Goal: Communication & Community: Connect with others

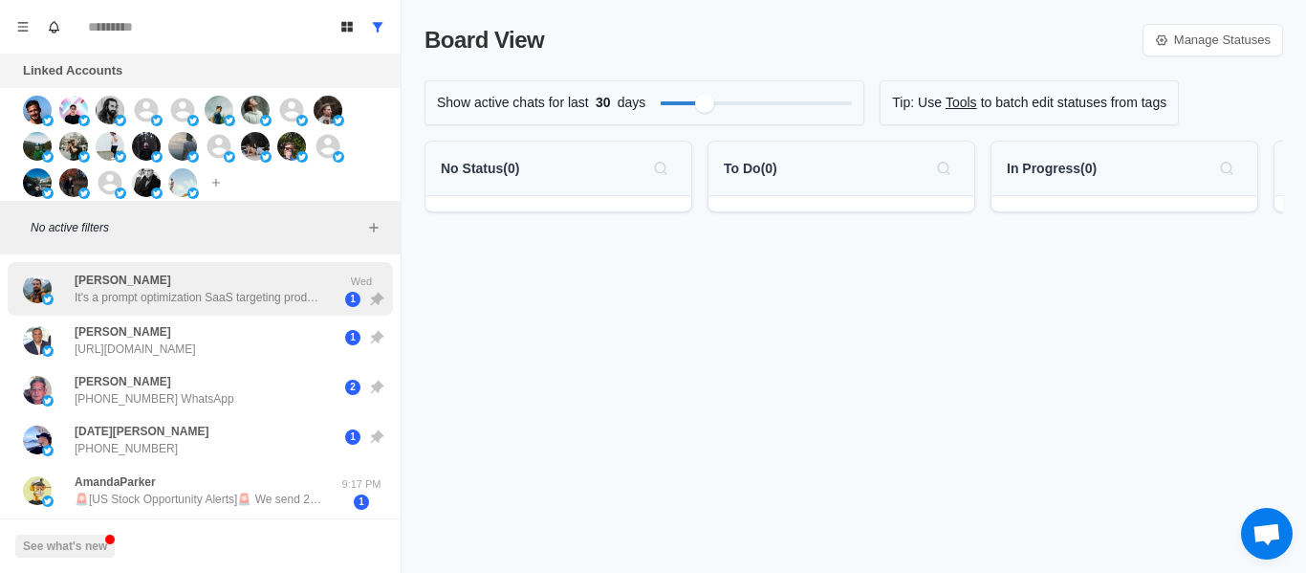
click at [250, 300] on p "It's a prompt optimization SaaS targeting product managers, founders, CTOs that…" at bounding box center [199, 297] width 249 height 17
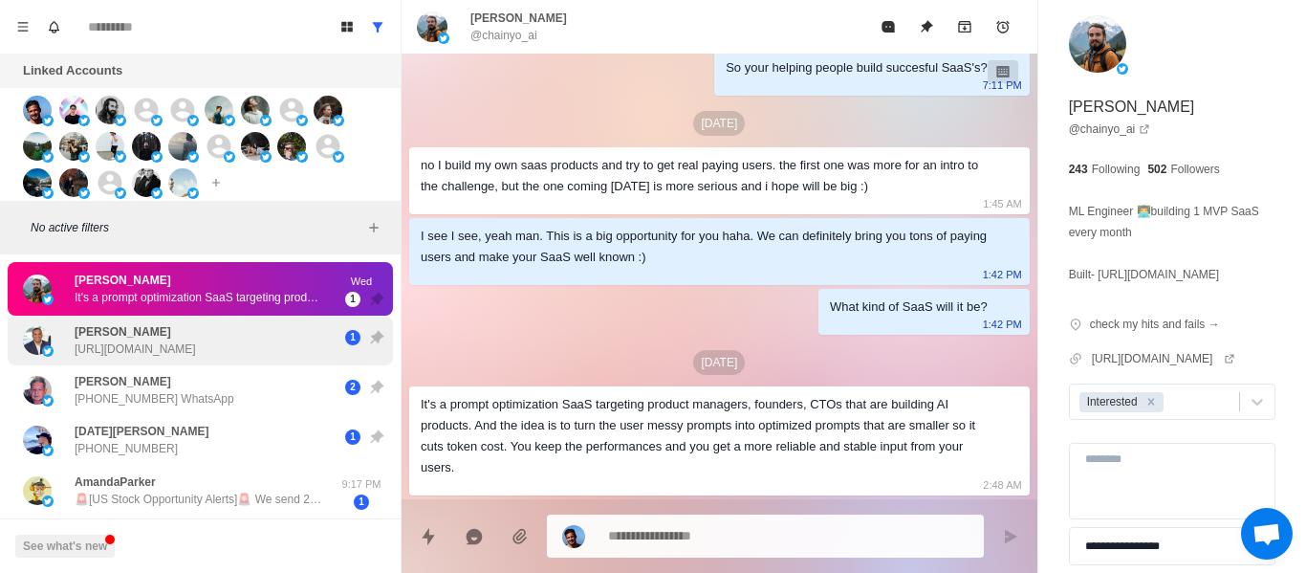
click at [176, 358] on div "[PERSON_NAME] [URL][DOMAIN_NAME] 1" at bounding box center [200, 340] width 385 height 50
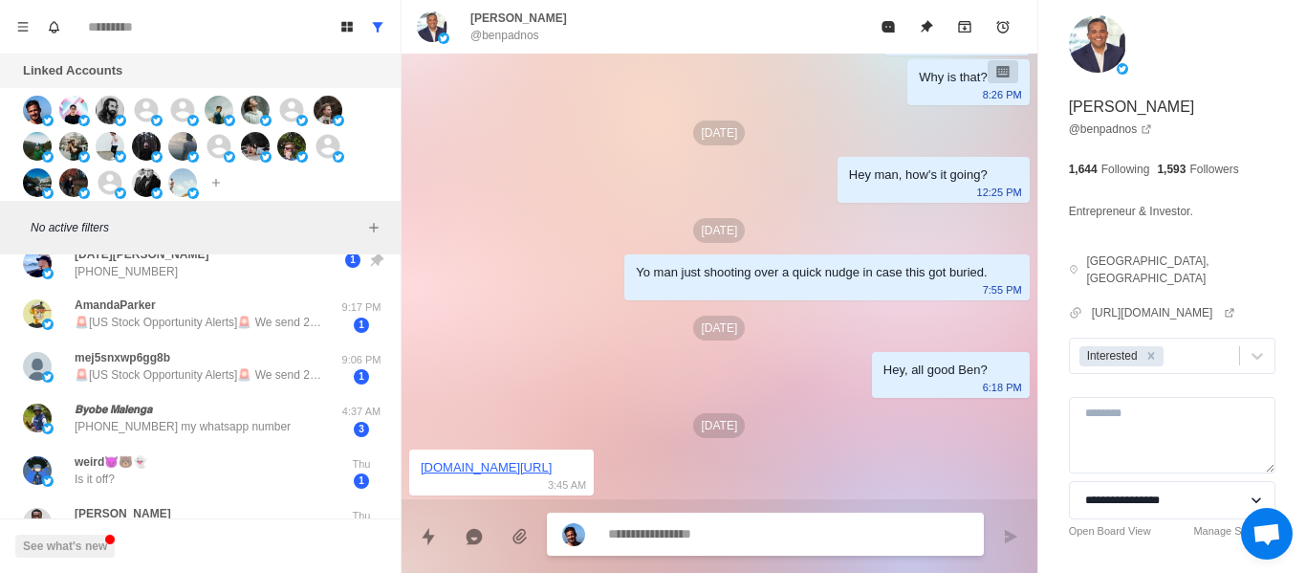
scroll to position [178, 0]
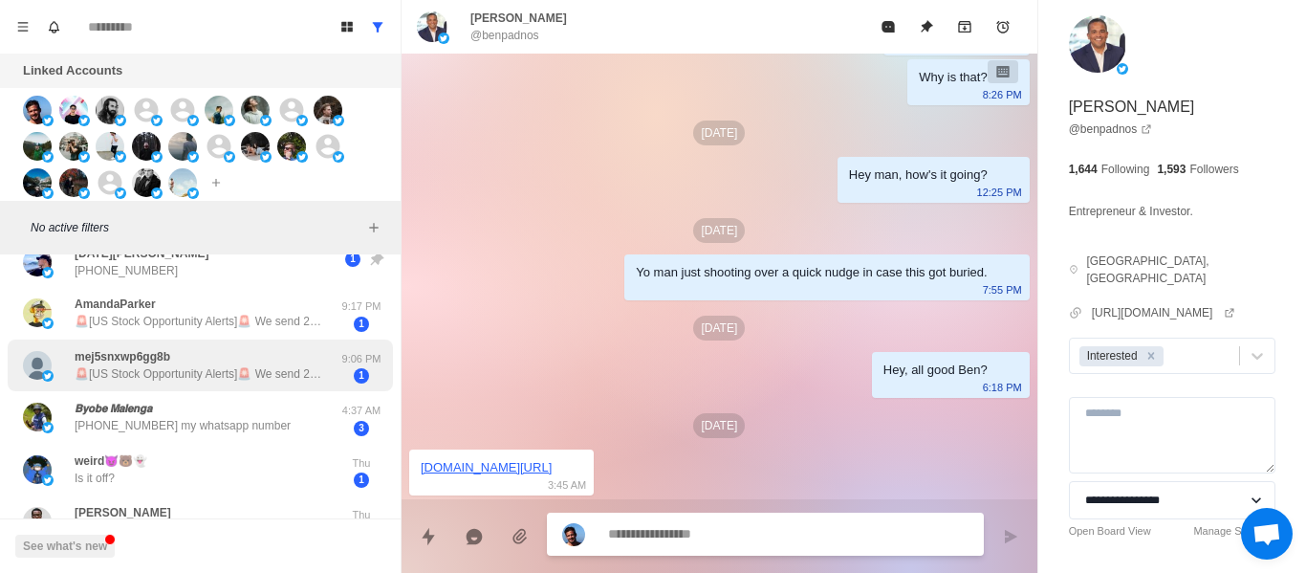
click at [226, 348] on div "mej5snxwp6gg8b 🚨[US Stock Opportunity Alerts]🚨 We send 2-3 promising stock reco…" at bounding box center [199, 365] width 249 height 34
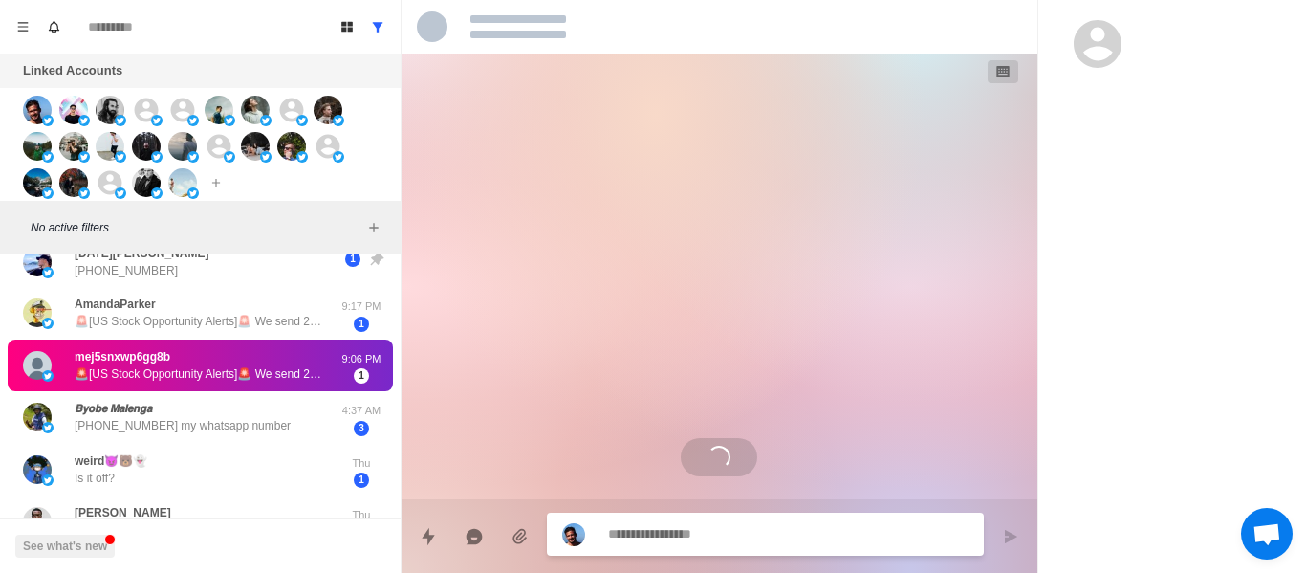
scroll to position [0, 0]
click at [135, 278] on p "[PHONE_NUMBER]" at bounding box center [126, 270] width 103 height 17
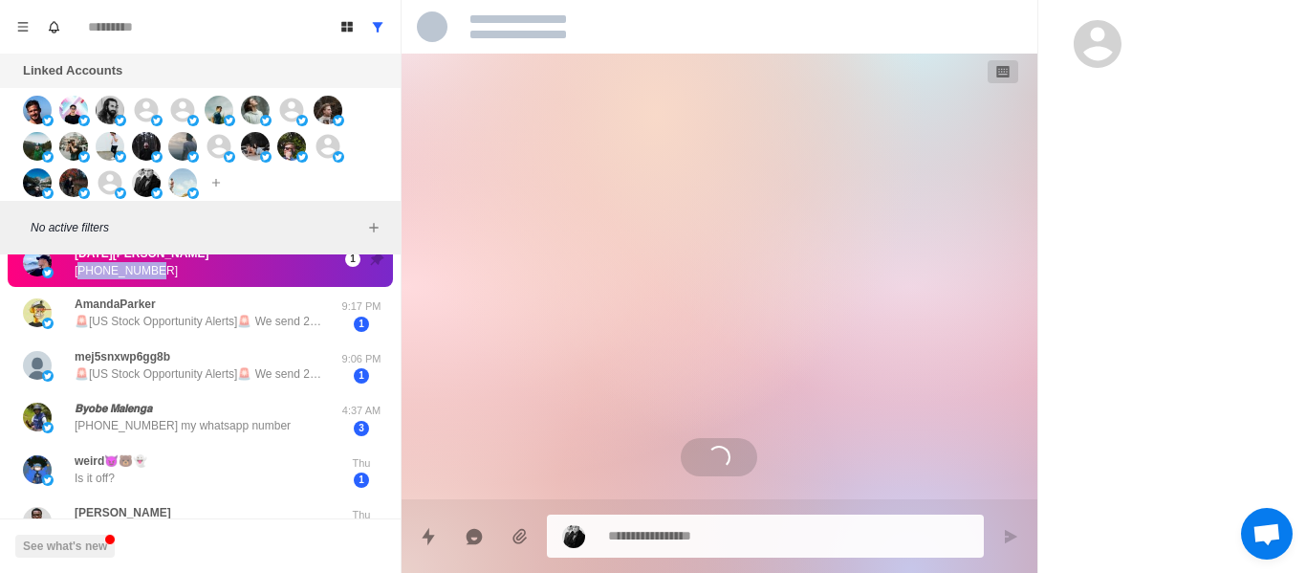
click at [135, 278] on p "[PHONE_NUMBER]" at bounding box center [126, 270] width 103 height 17
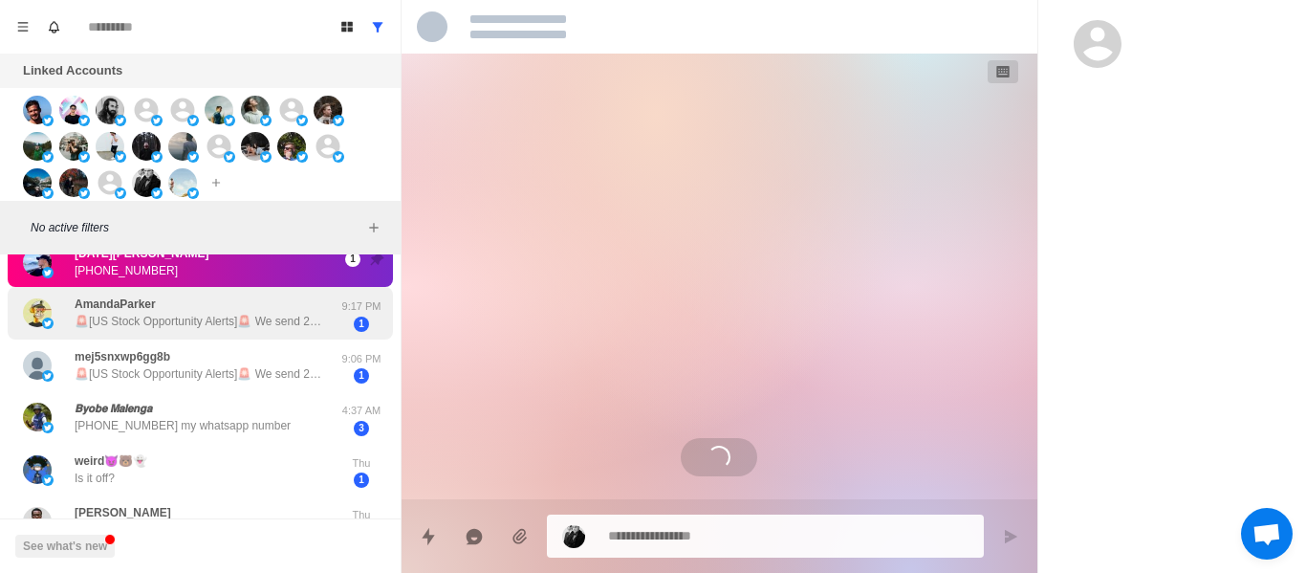
click at [152, 294] on div "AmandaParker 🚨[US Stock Opportunity Alerts]🚨 We send 2-3 promising stock recomm…" at bounding box center [180, 312] width 315 height 37
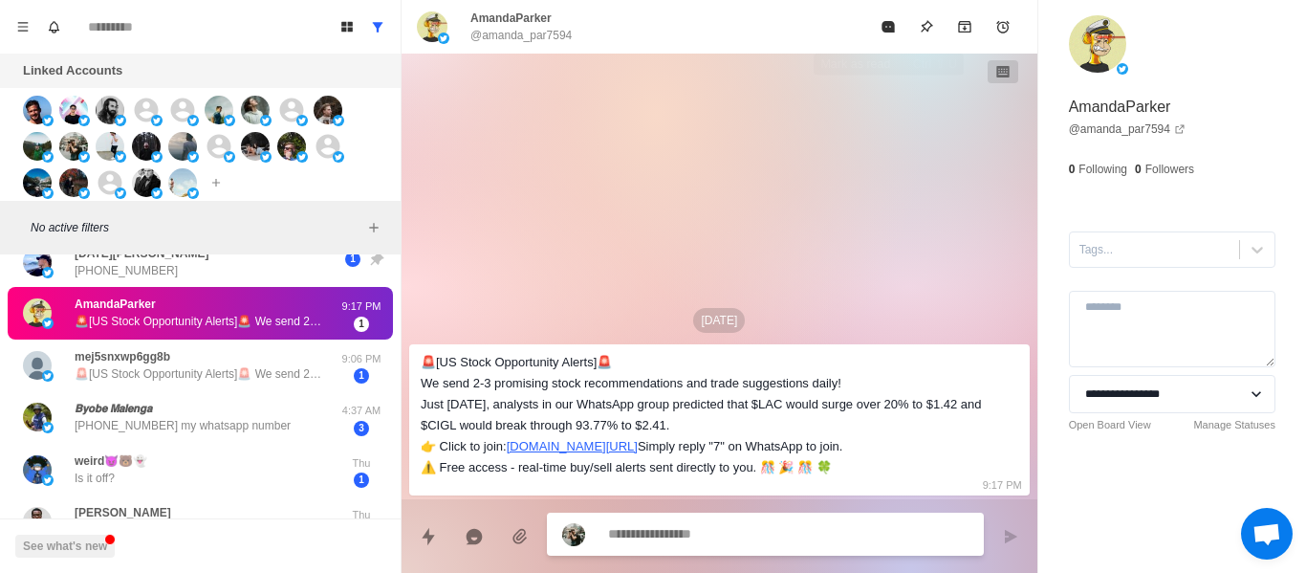
click at [895, 35] on button "Mark as read" at bounding box center [888, 27] width 38 height 38
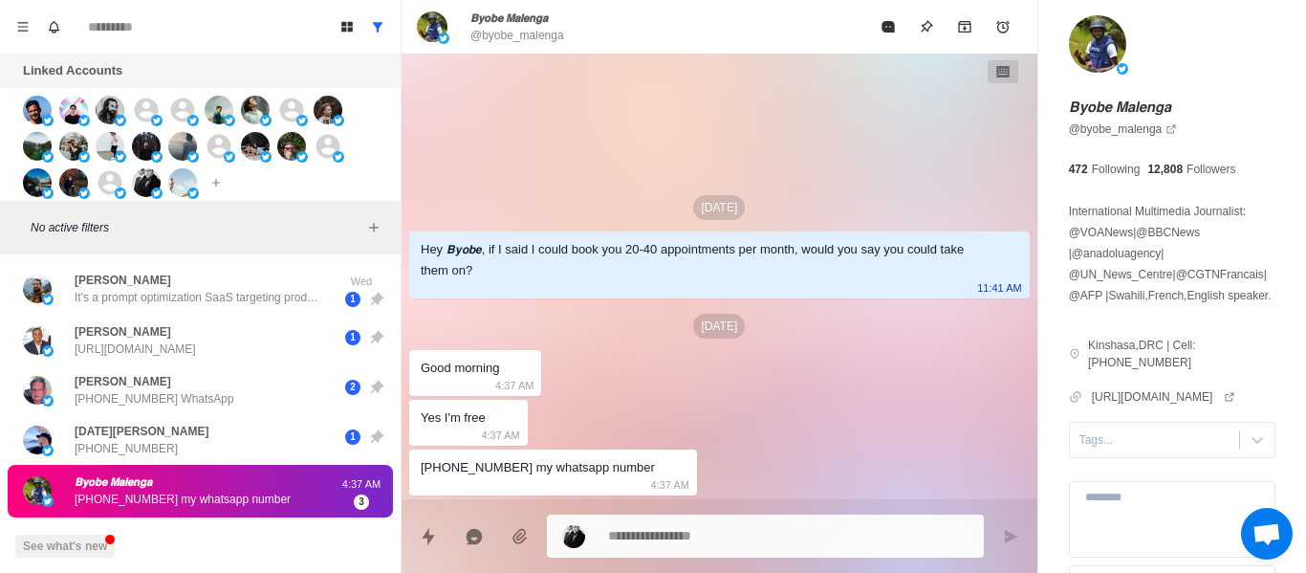
type textarea "*"
